Goal: Navigation & Orientation: Find specific page/section

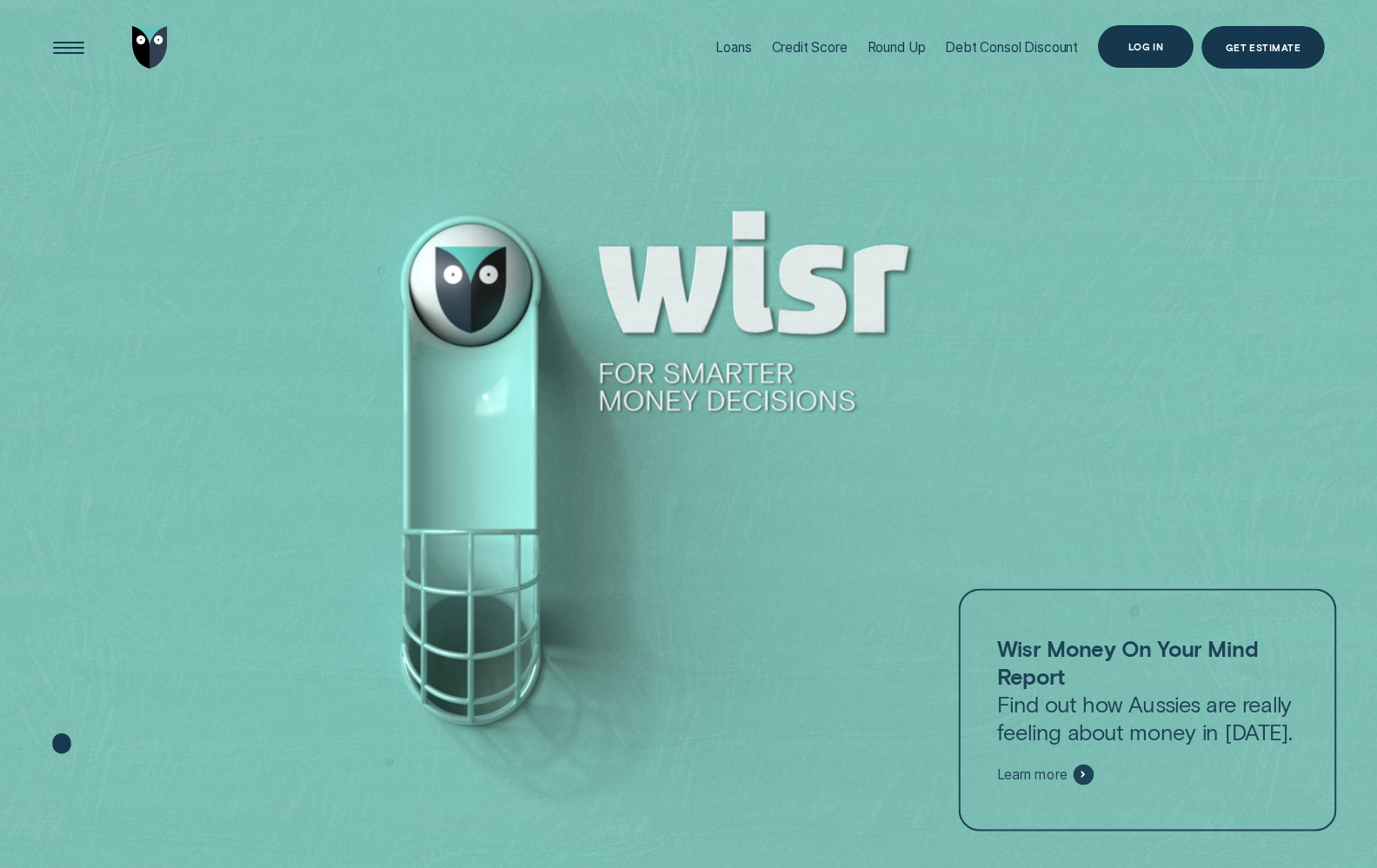
click at [1148, 45] on div "Log in" at bounding box center [1145, 46] width 35 height 8
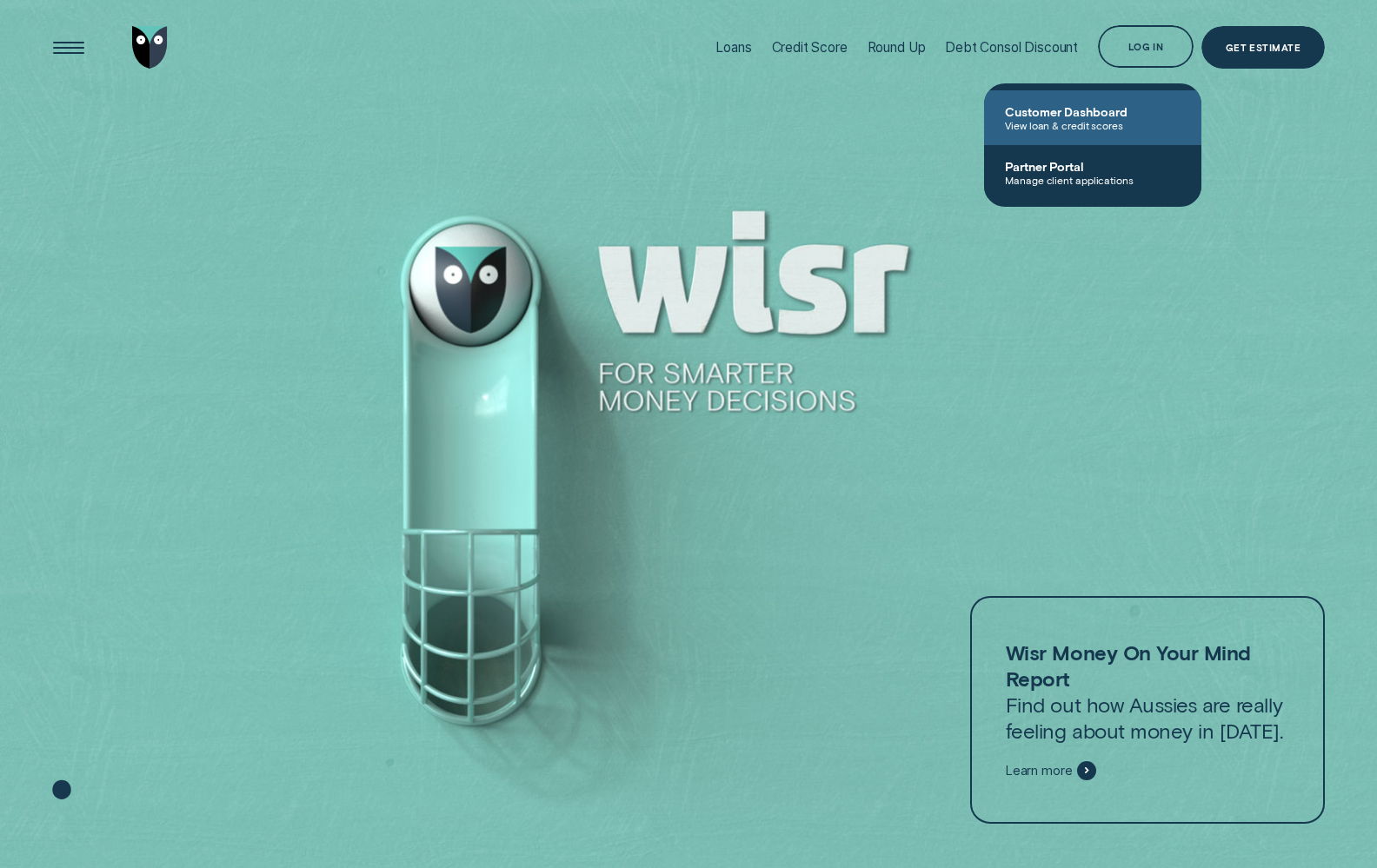
click at [1091, 113] on span "Customer Dashboard" at bounding box center [1092, 112] width 176 height 15
